Goal: Task Accomplishment & Management: Use online tool/utility

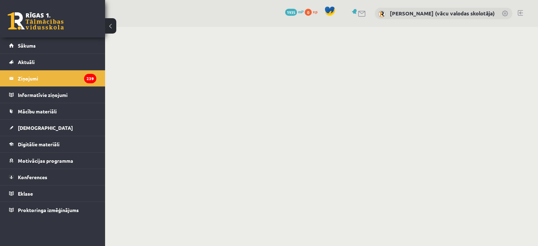
click at [32, 78] on legend "Ziņojumi 239" at bounding box center [57, 78] width 78 height 16
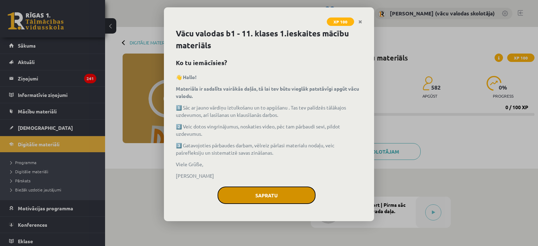
click at [242, 195] on button "Sapratu" at bounding box center [266, 196] width 98 height 18
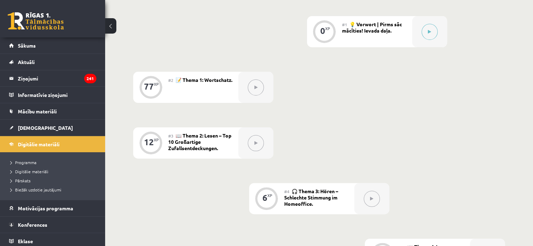
scroll to position [227, 0]
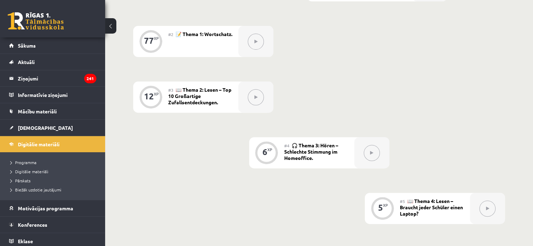
click at [372, 153] on icon at bounding box center [371, 153] width 3 height 4
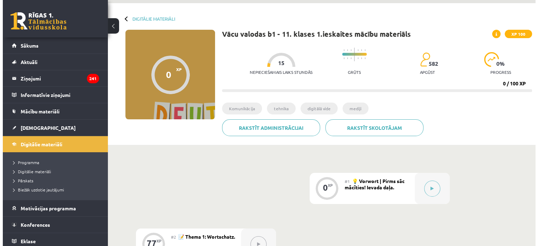
scroll to position [23, 0]
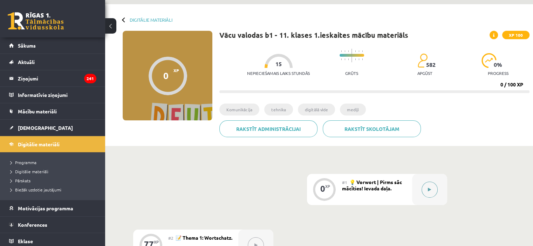
click at [430, 189] on icon at bounding box center [429, 190] width 3 height 4
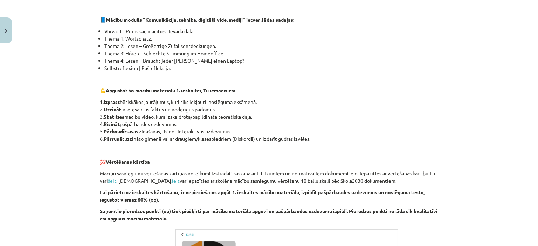
scroll to position [295, 0]
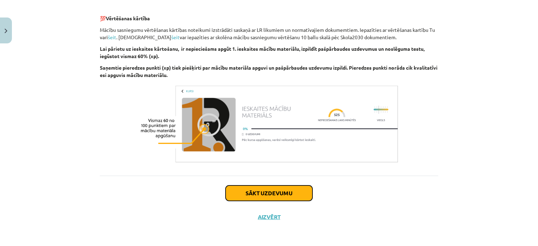
click at [275, 194] on button "Sākt uzdevumu" at bounding box center [269, 193] width 87 height 15
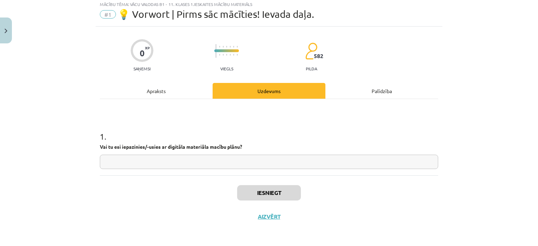
scroll to position [18, 0]
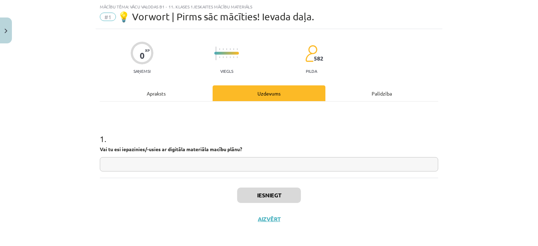
click at [254, 162] on input "text" at bounding box center [269, 164] width 338 height 14
type input "*"
click at [268, 197] on button "Iesniegt" at bounding box center [269, 195] width 64 height 15
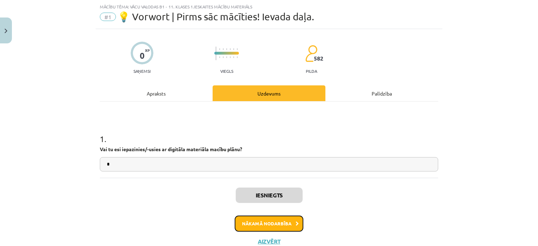
click at [275, 223] on button "Nākamā nodarbība" at bounding box center [269, 224] width 69 height 16
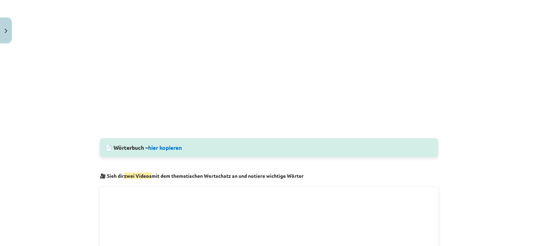
scroll to position [239, 0]
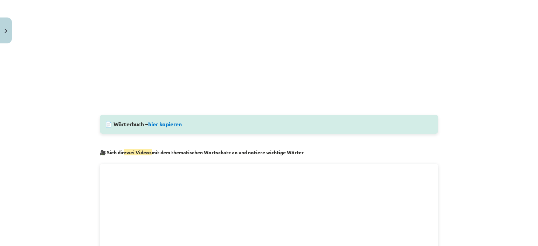
click at [157, 124] on link "hier kopieren" at bounding box center [165, 123] width 34 height 7
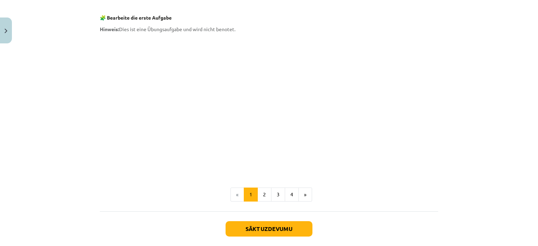
scroll to position [638, 0]
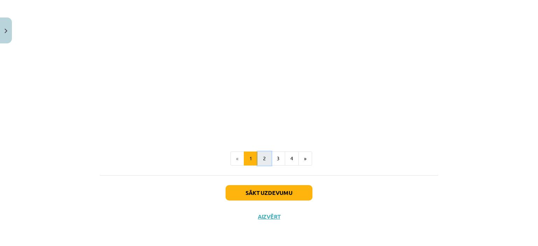
click at [262, 157] on button "2" at bounding box center [264, 159] width 14 height 14
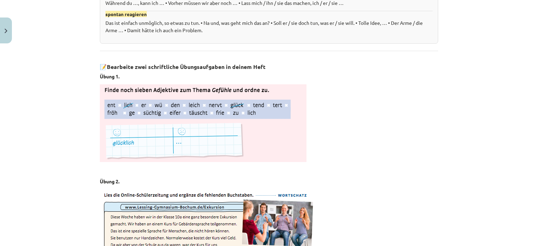
scroll to position [1045, 0]
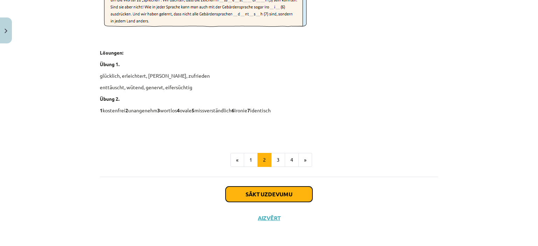
click at [295, 197] on button "Sākt uzdevumu" at bounding box center [269, 194] width 87 height 15
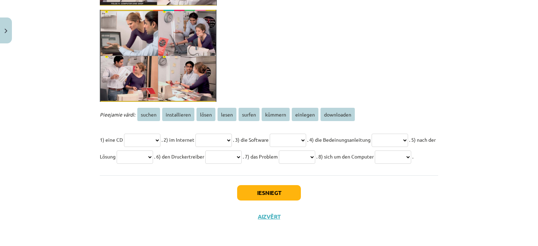
scroll to position [1217, 0]
click at [290, 201] on button "Iesniegt" at bounding box center [269, 192] width 64 height 15
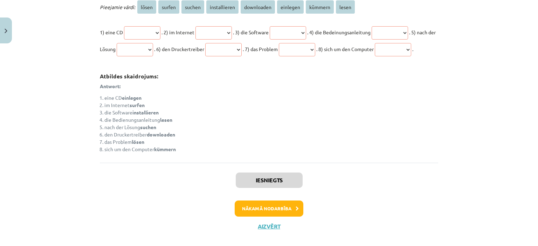
scroll to position [1738, 0]
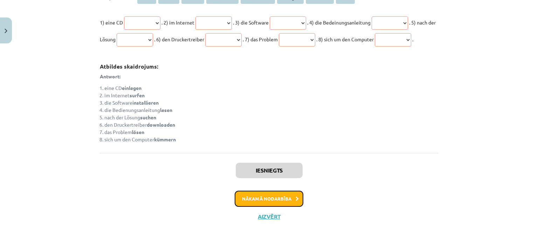
click at [280, 202] on button "Nākamā nodarbība" at bounding box center [269, 199] width 69 height 16
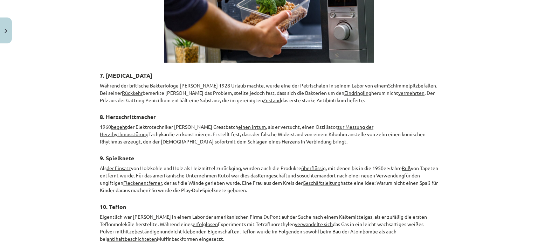
scroll to position [1070, 0]
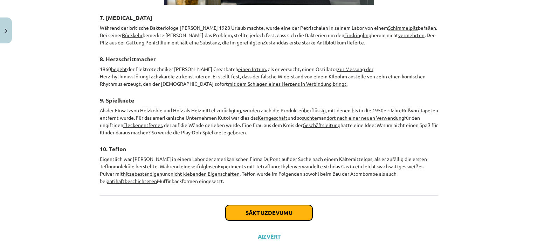
click at [293, 205] on button "Sākt uzdevumu" at bounding box center [269, 212] width 87 height 15
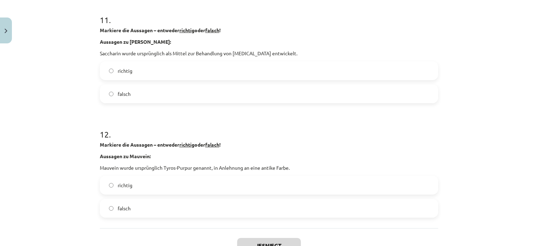
scroll to position [1336, 0]
